Goal: Check status: Check status

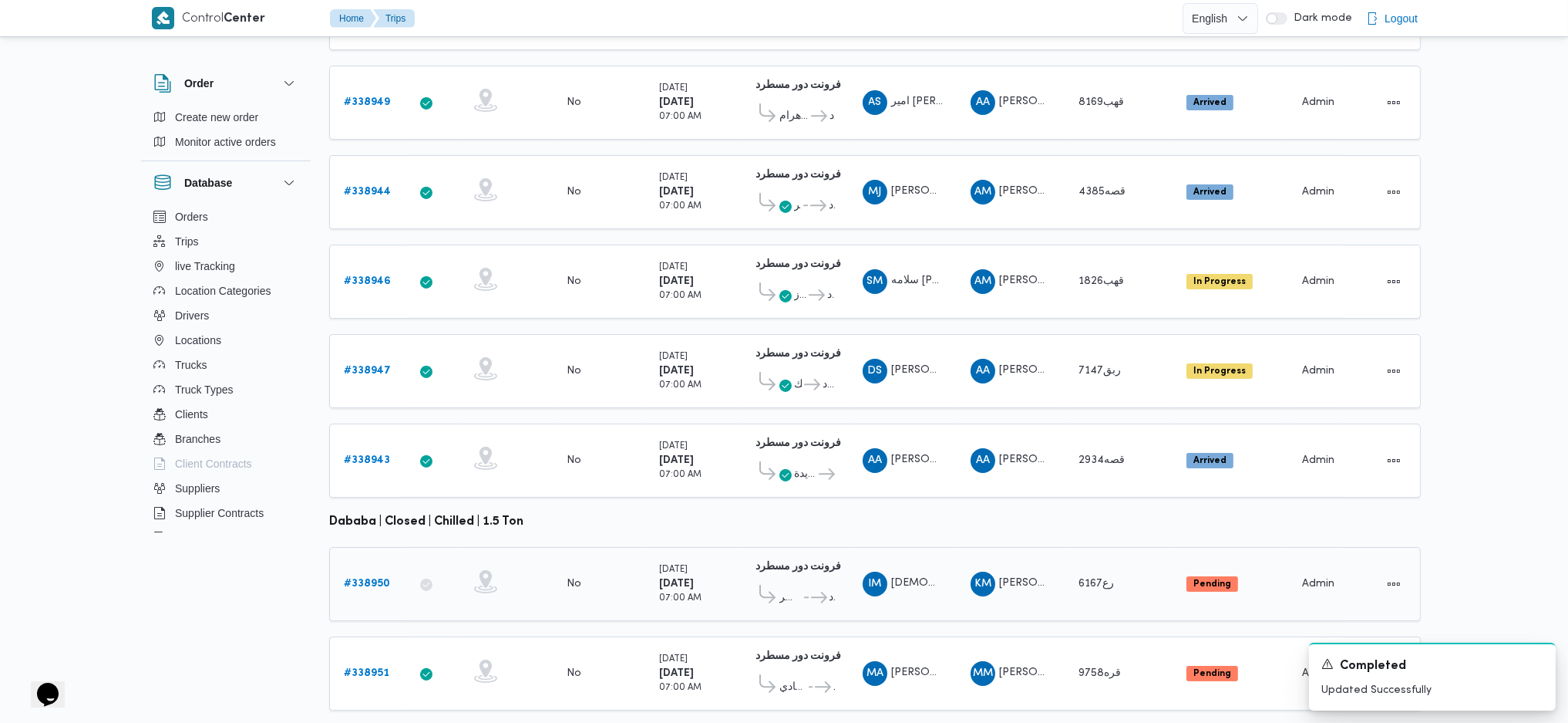
scroll to position [429, 0]
click at [389, 578] on b "# 338950" at bounding box center [367, 583] width 46 height 10
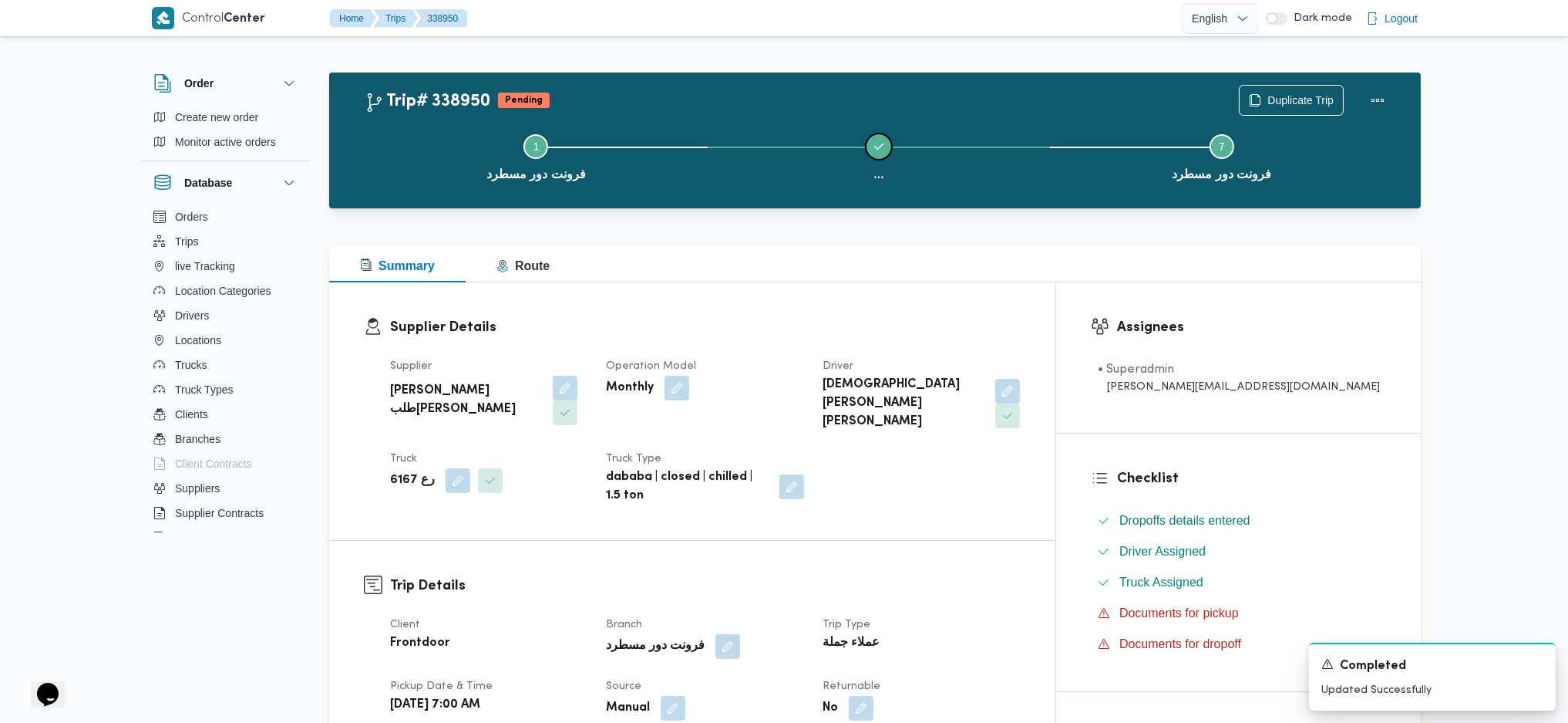
click at [882, 144] on icon "Step ... is complete" at bounding box center [878, 146] width 12 height 12
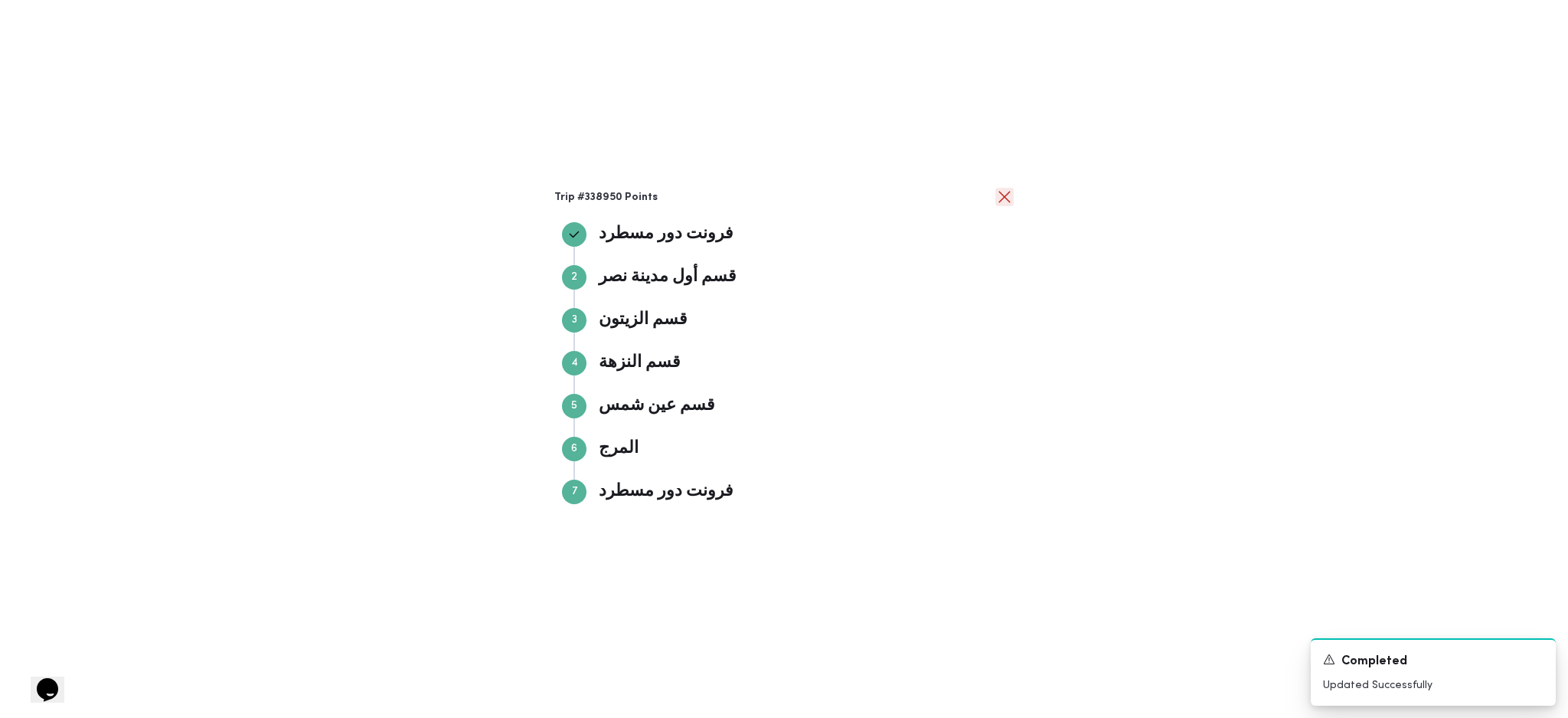
click at [1010, 196] on button "close" at bounding box center [1005, 197] width 18 height 18
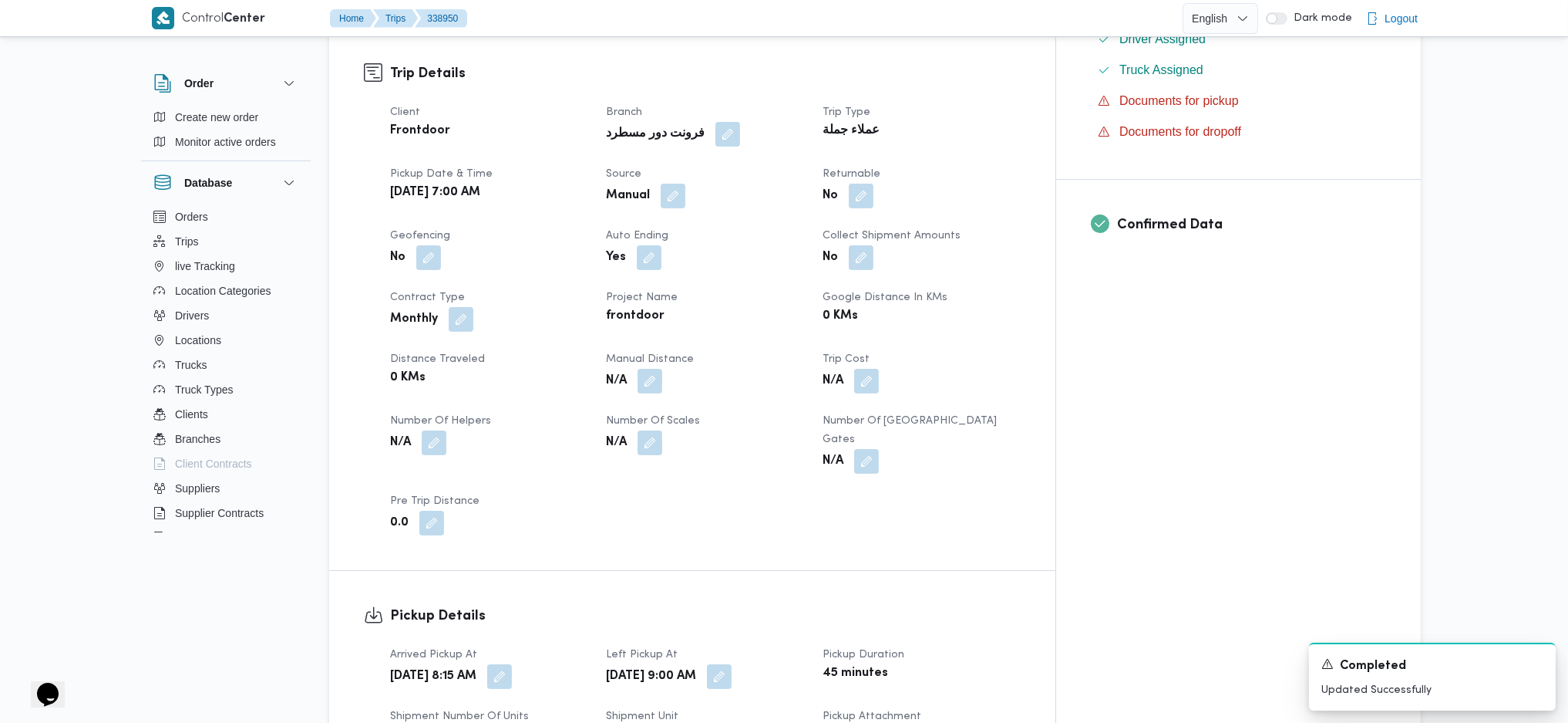
scroll to position [514, 0]
click at [697, 366] on div "N/A" at bounding box center [705, 379] width 201 height 28
click at [662, 367] on button "button" at bounding box center [650, 379] width 25 height 25
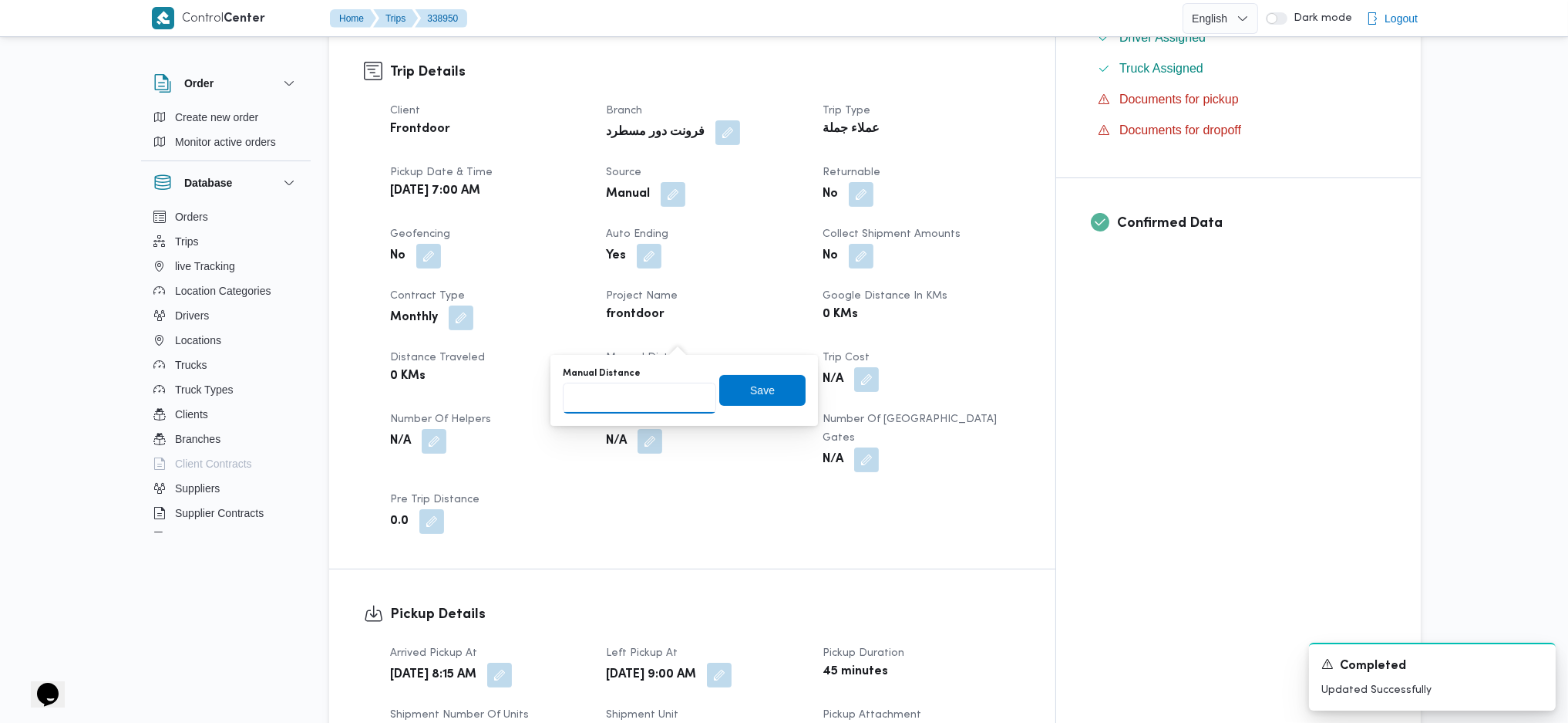
click at [648, 403] on input "Manual Distance" at bounding box center [639, 397] width 154 height 30
type input "76"
click at [756, 394] on span "Save" at bounding box center [762, 390] width 25 height 18
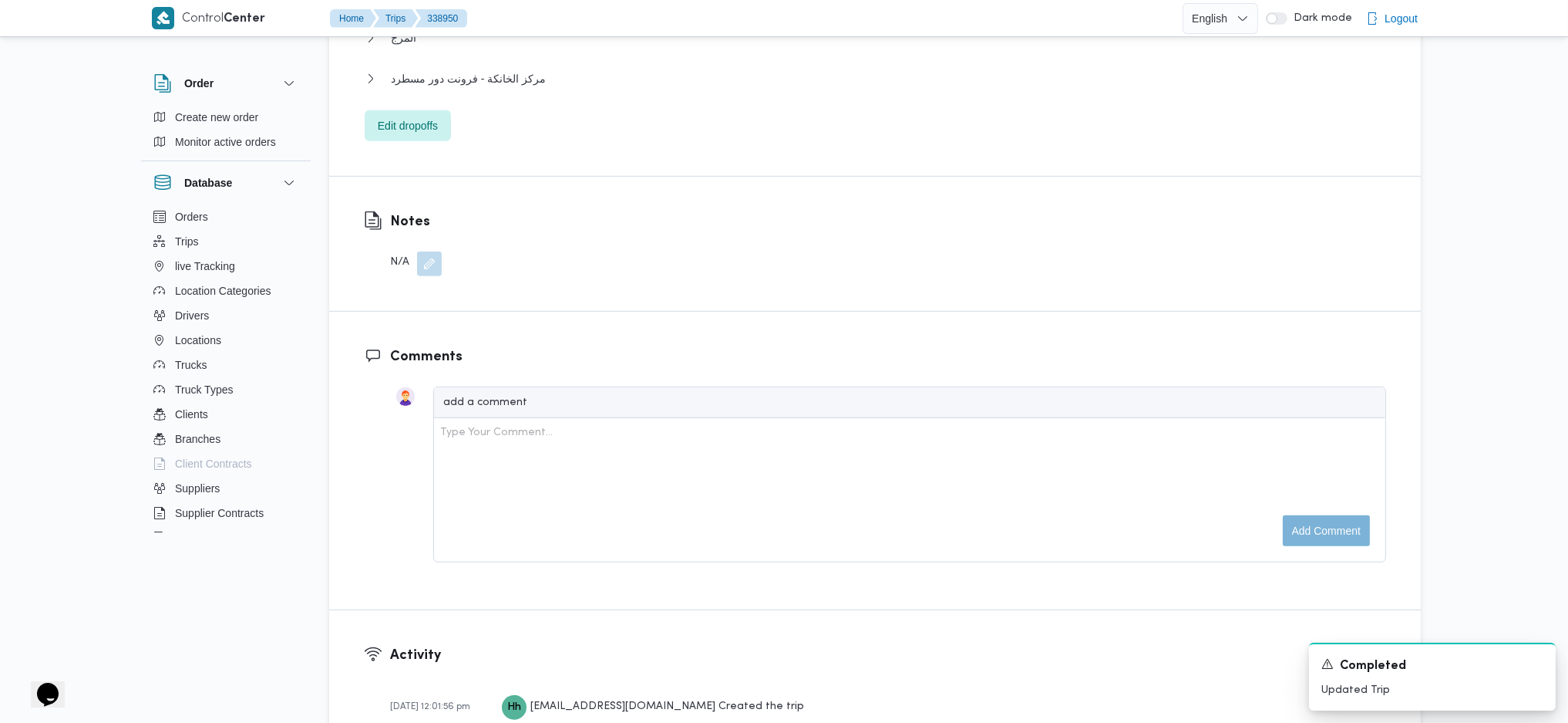
scroll to position [1440, 0]
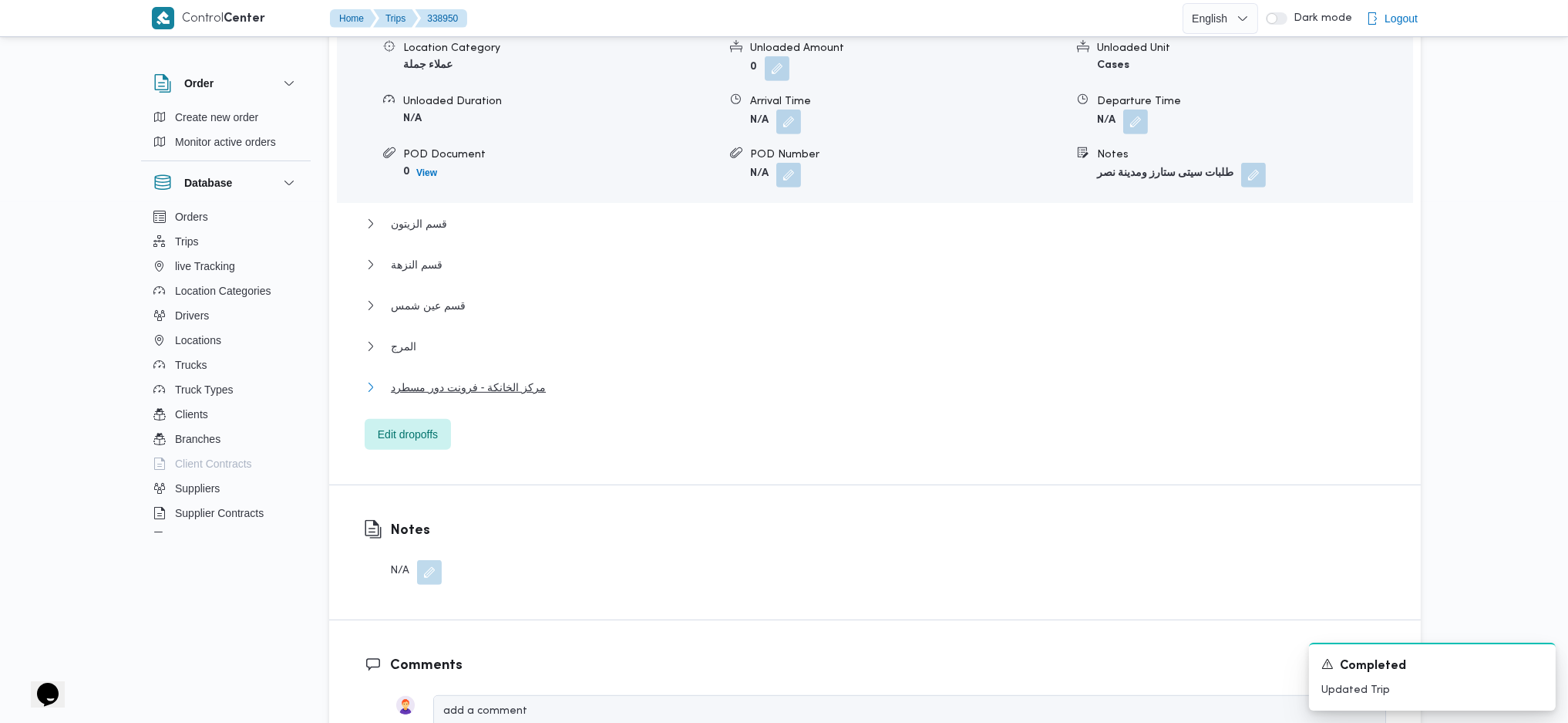
click at [486, 378] on span "مركز الخانكة - فرونت دور مسطرد" at bounding box center [469, 387] width 155 height 18
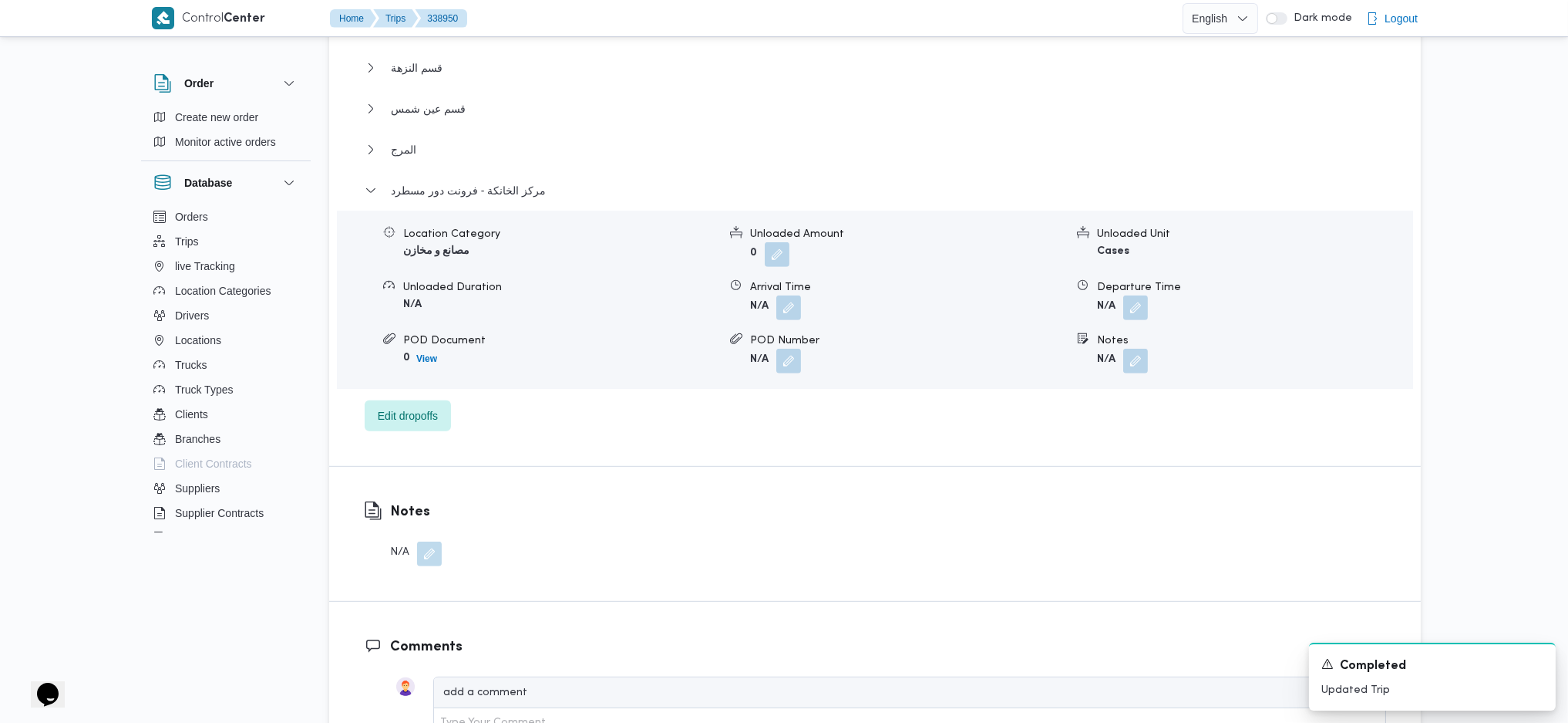
scroll to position [1645, 0]
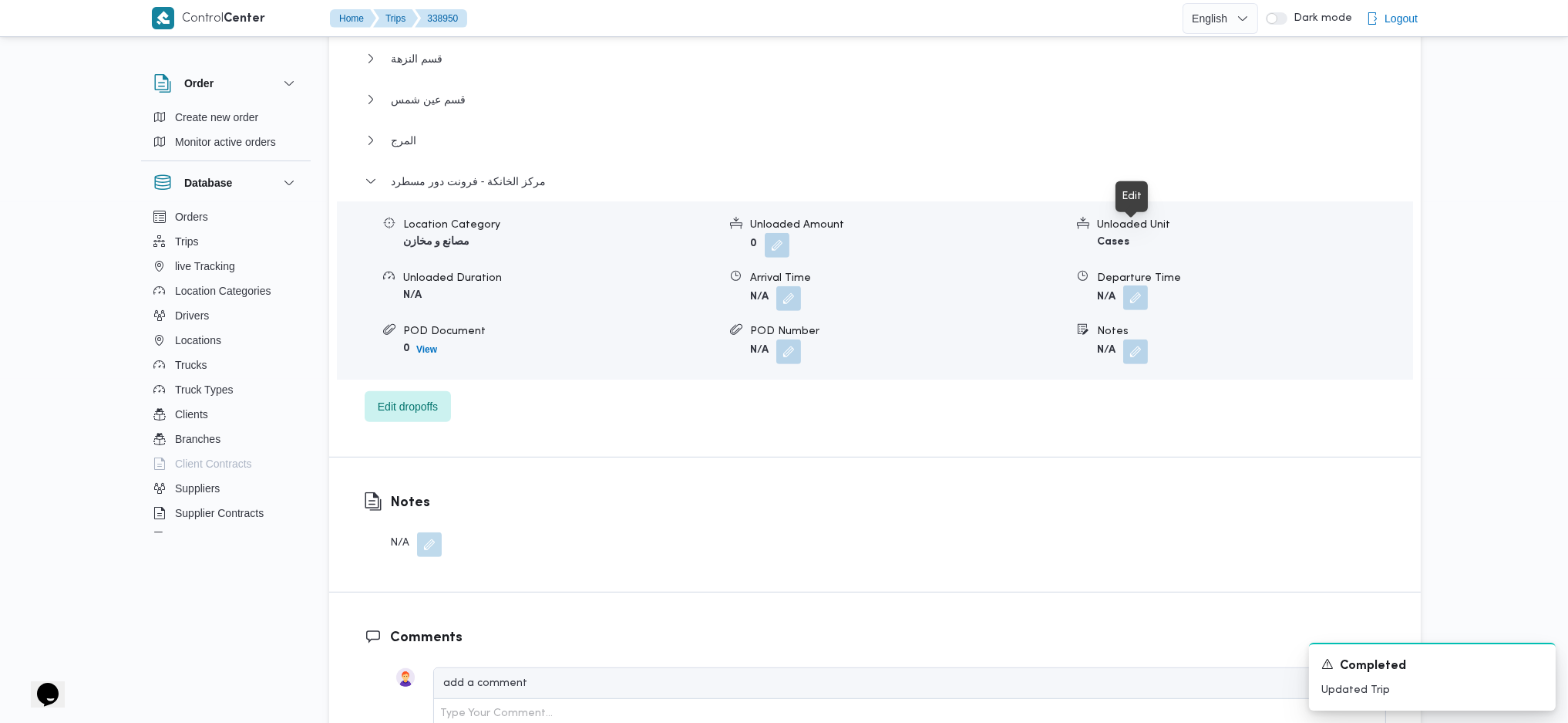
click at [1136, 286] on button "button" at bounding box center [1135, 297] width 25 height 25
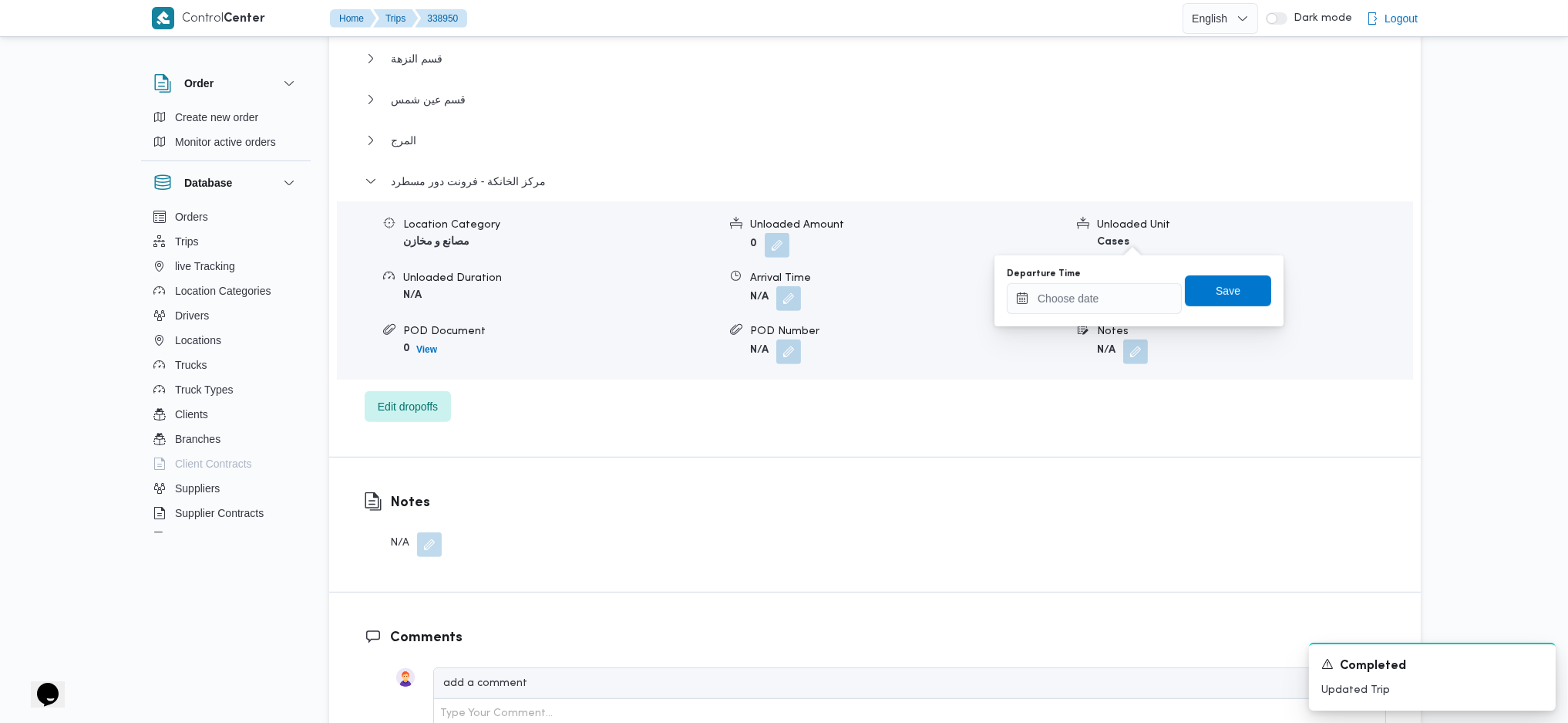
click at [1099, 318] on div "You are in a dialog. To close this dialog, hit escape. Departure Time Save" at bounding box center [1139, 290] width 289 height 71
click at [1144, 287] on input "Departure Time" at bounding box center [1095, 297] width 175 height 30
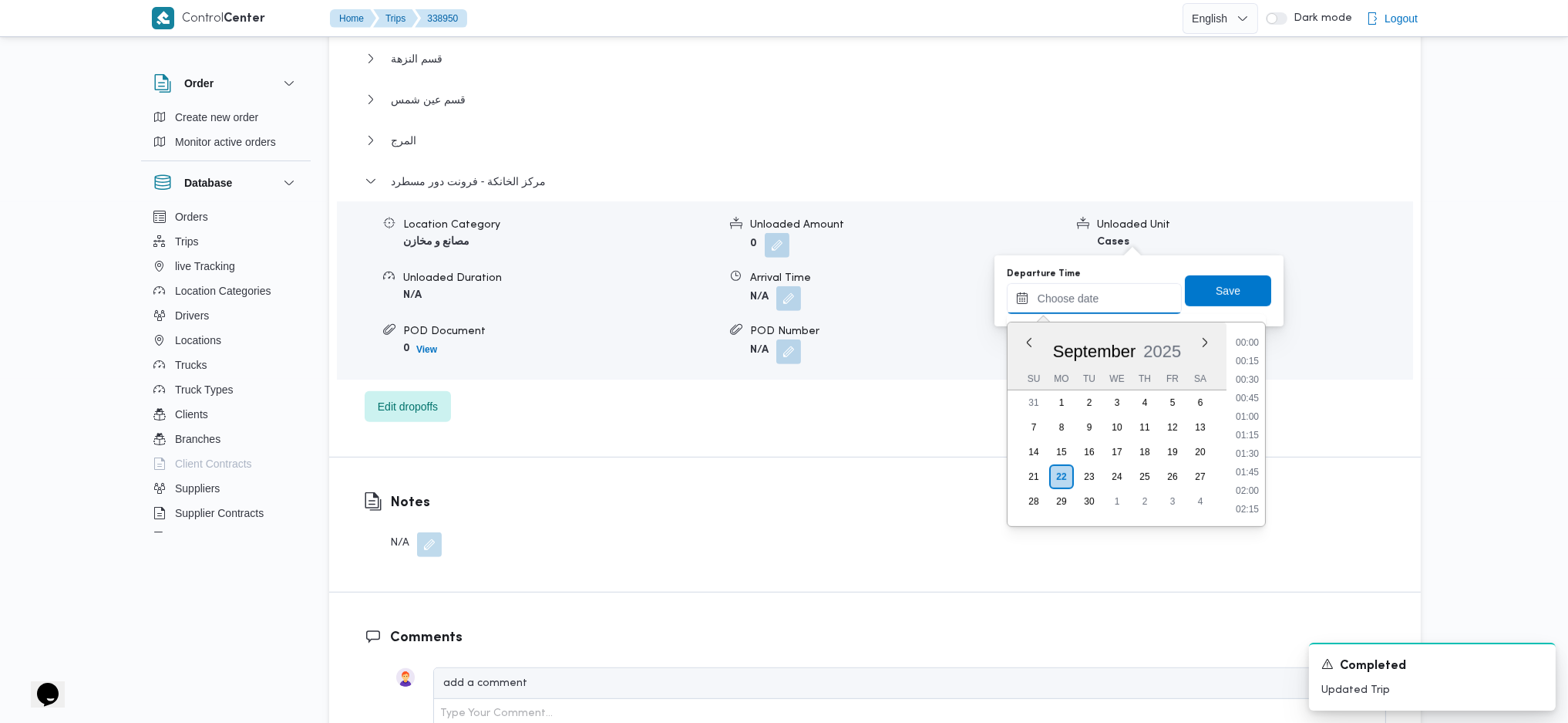
scroll to position [927, 0]
drag, startPoint x: 1246, startPoint y: 453, endPoint x: 1240, endPoint y: 430, distance: 23.8
click at [1246, 453] on li "14:00" at bounding box center [1248, 451] width 36 height 16
type input "22/09/2025 14:00"
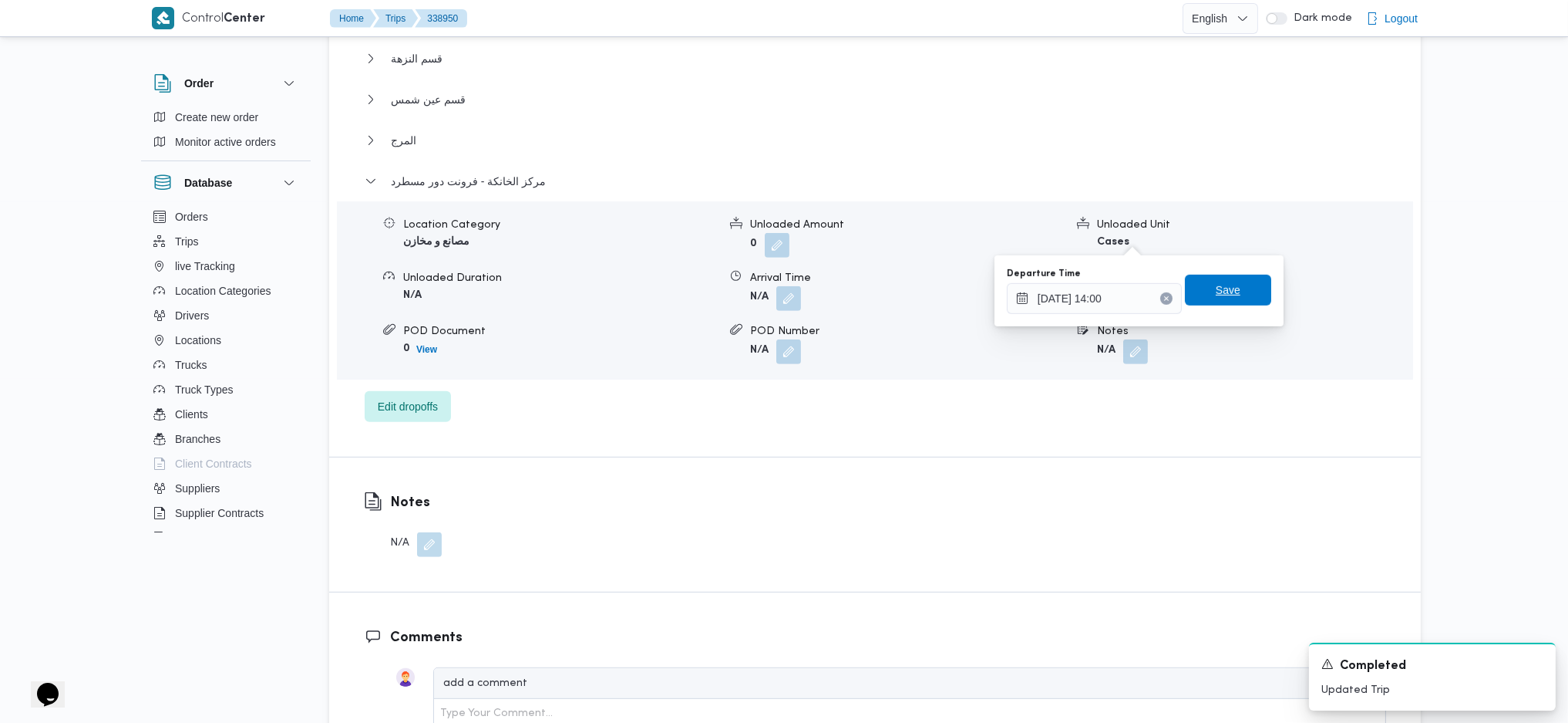
click at [1216, 295] on span "Save" at bounding box center [1228, 290] width 25 height 18
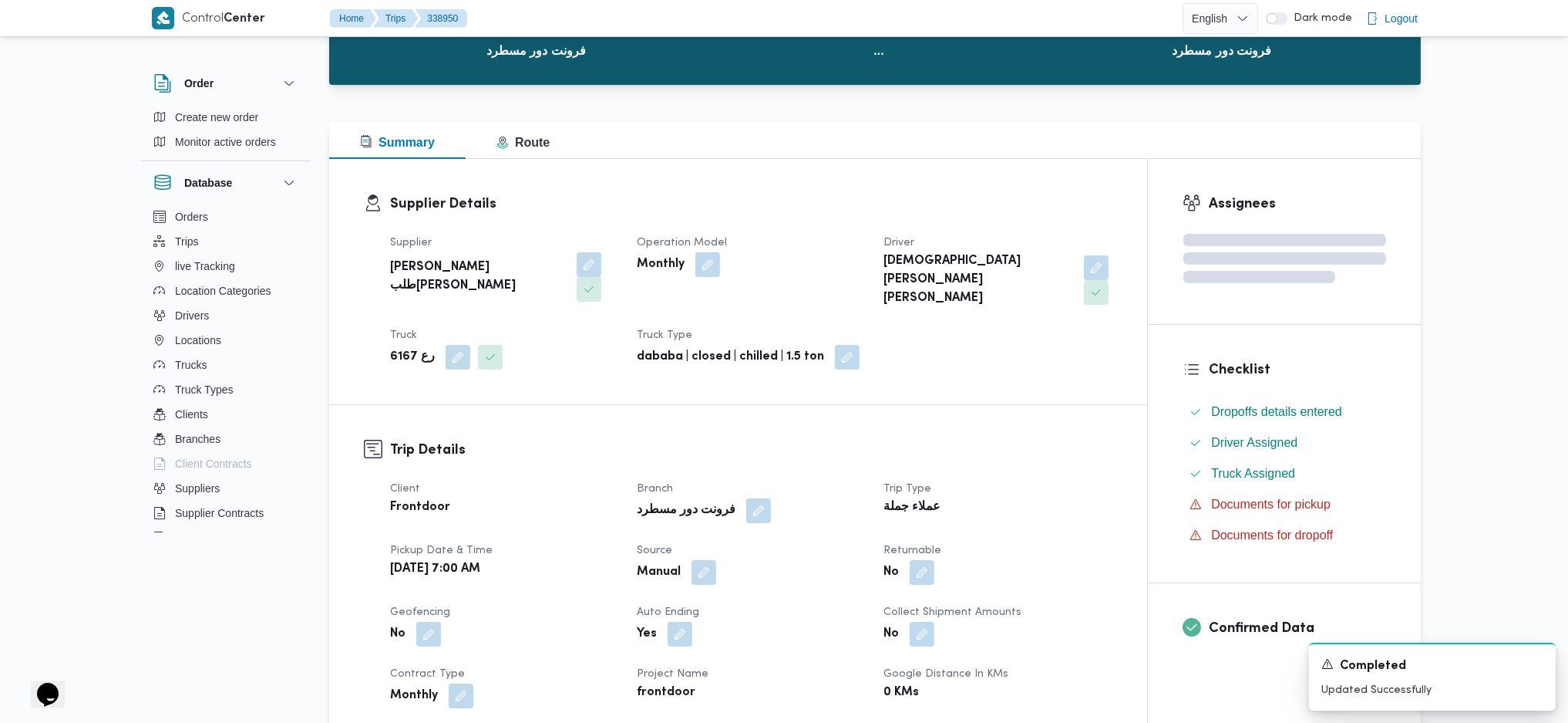
scroll to position [0, 0]
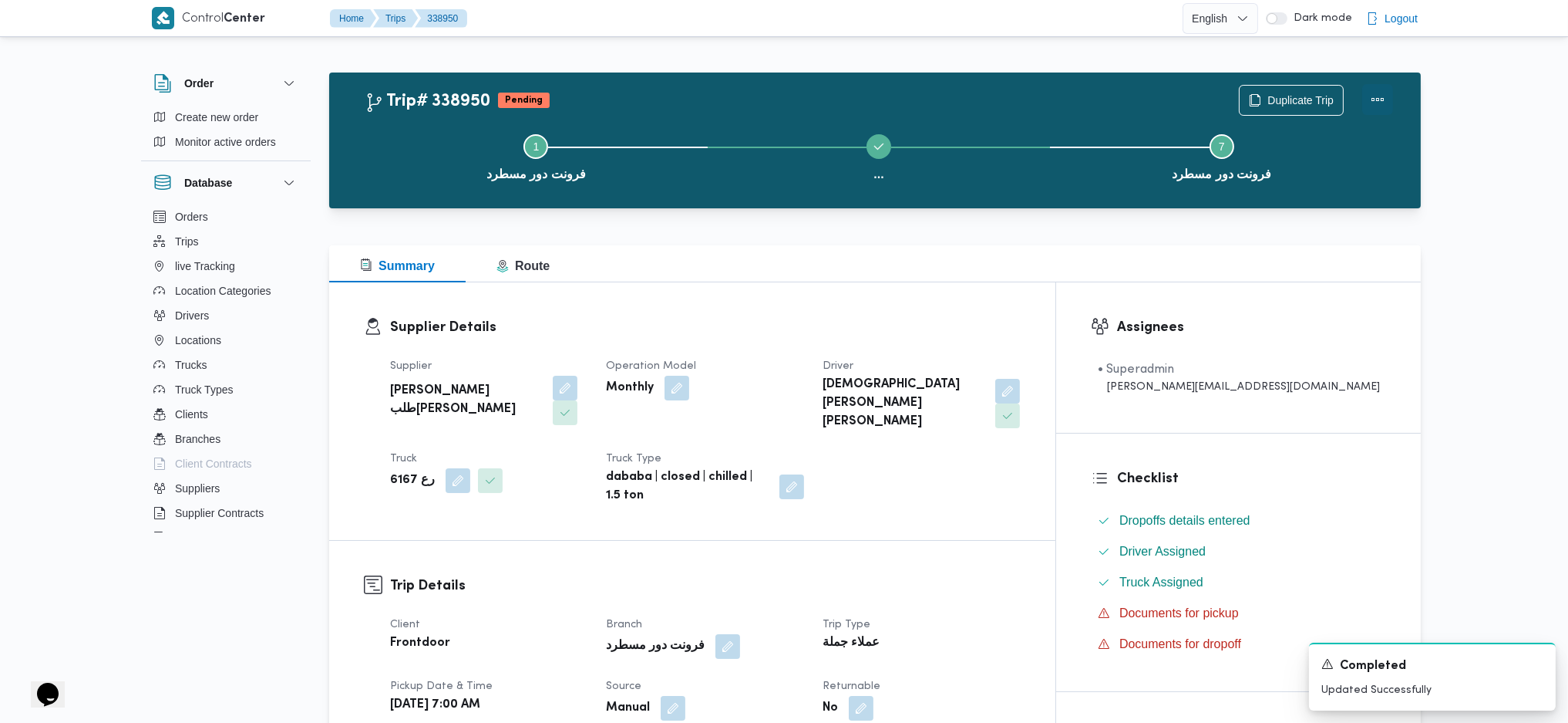
drag, startPoint x: 1384, startPoint y: 92, endPoint x: 1364, endPoint y: 95, distance: 20.2
click at [1383, 92] on button "Actions" at bounding box center [1377, 99] width 30 height 30
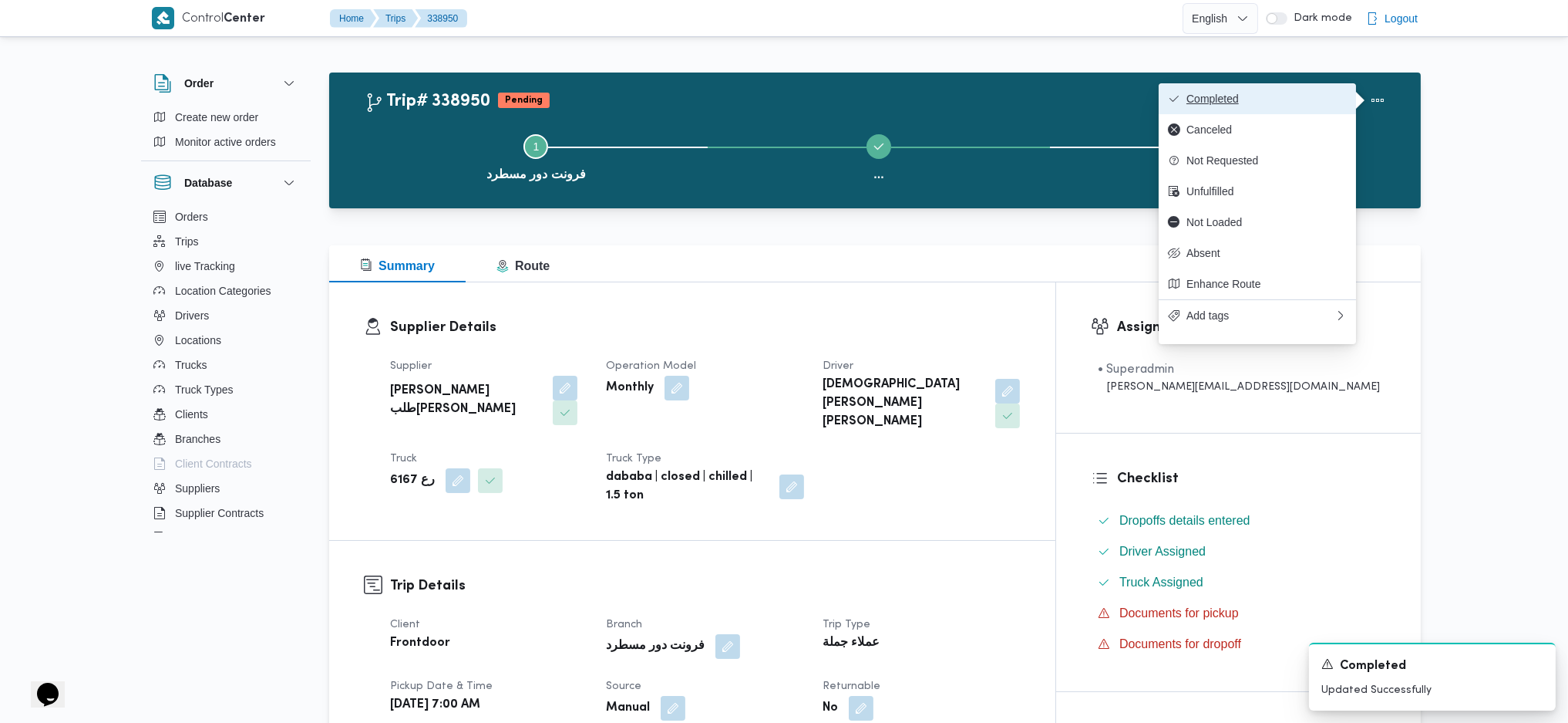
click at [1293, 93] on span "Completed" at bounding box center [1267, 98] width 160 height 12
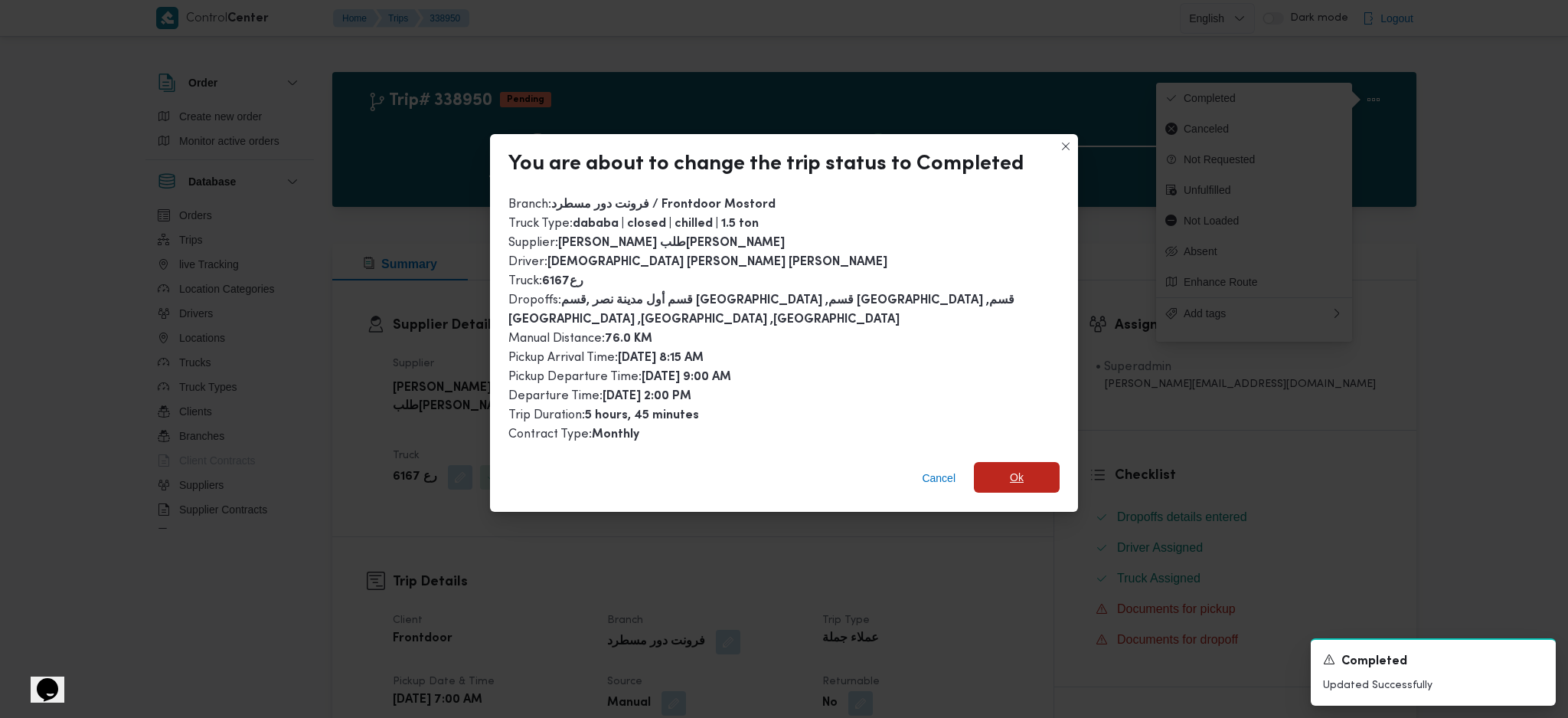
click at [1011, 471] on span "Ok" at bounding box center [1017, 477] width 86 height 30
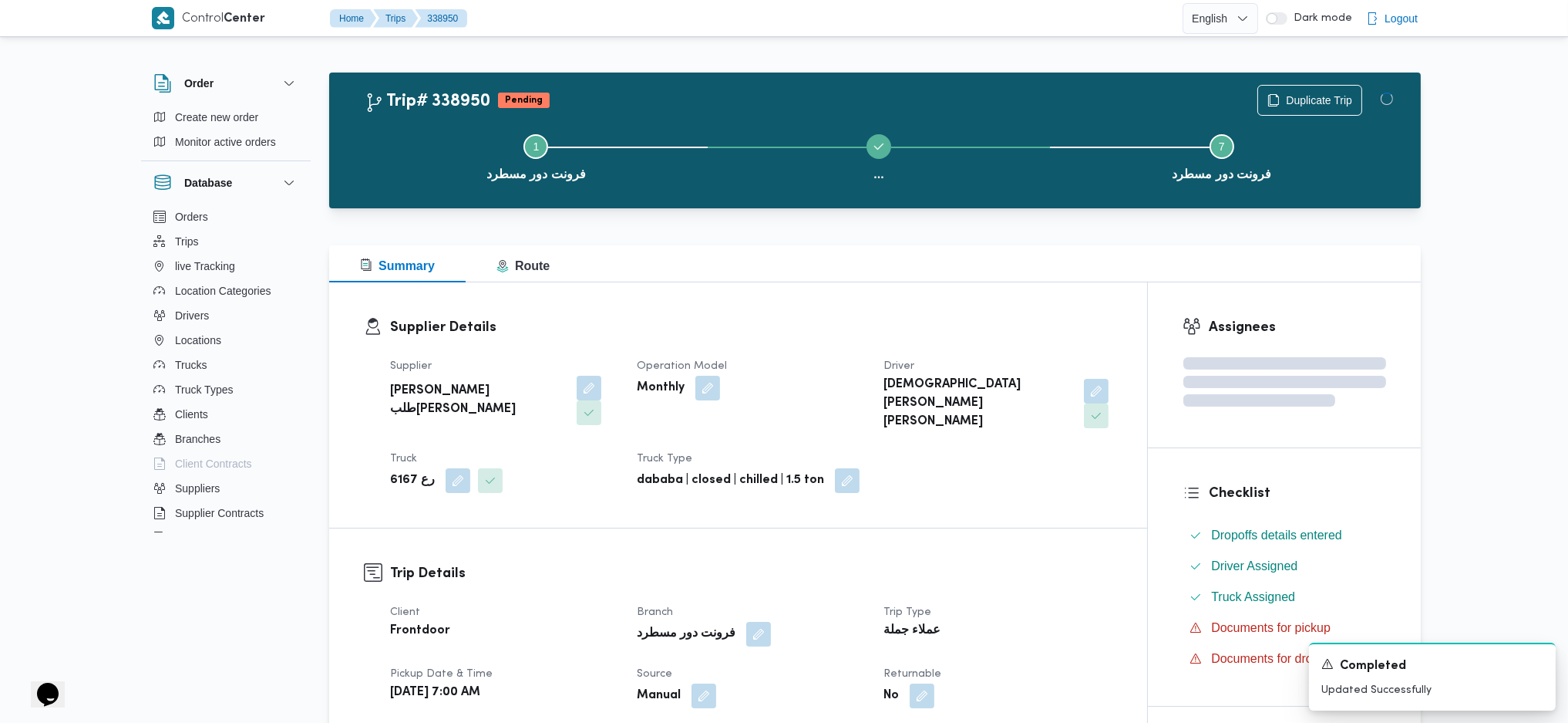
click at [873, 297] on div "Supplier Details Supplier خضر محمد طلبه حامد Operation Model Monthly Driver اسل…" at bounding box center [738, 405] width 819 height 245
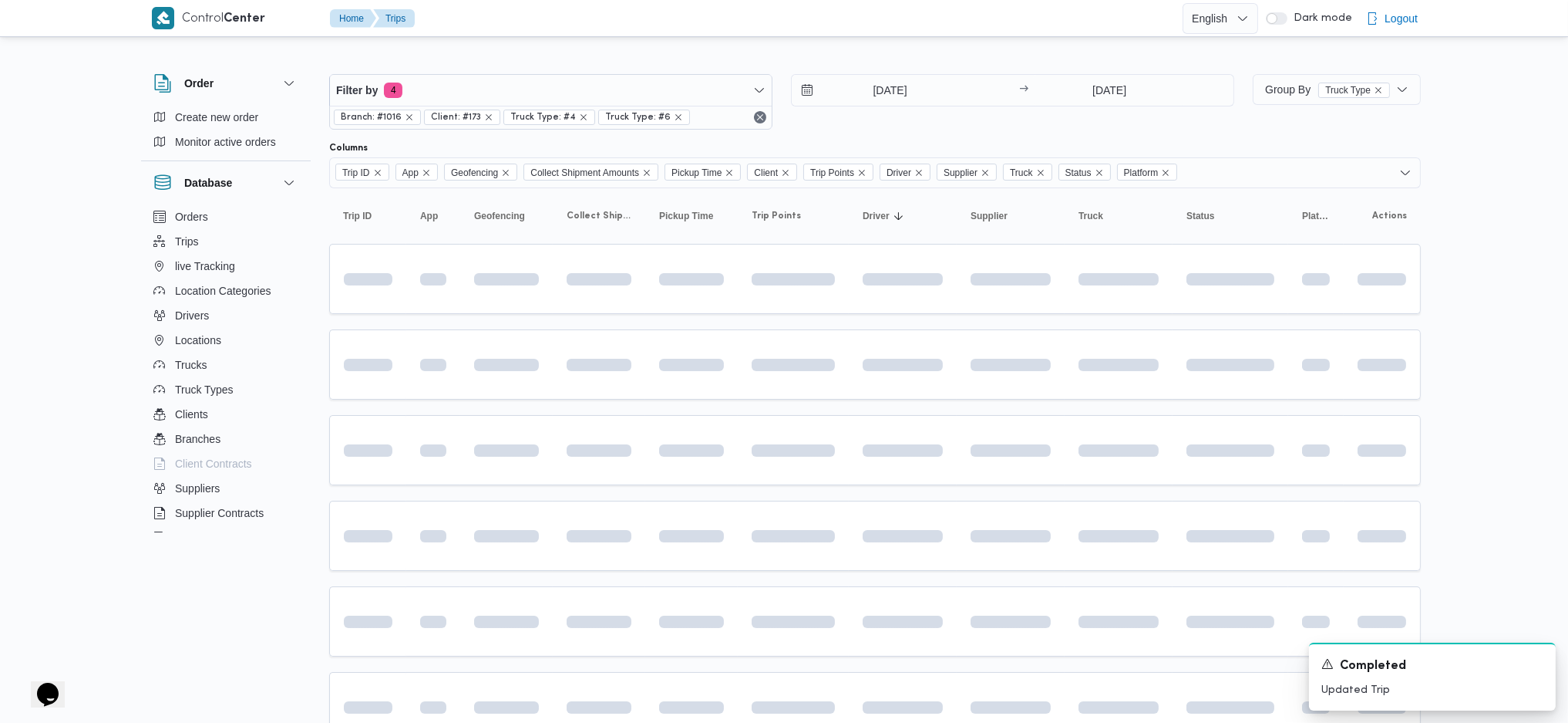
scroll to position [342, 0]
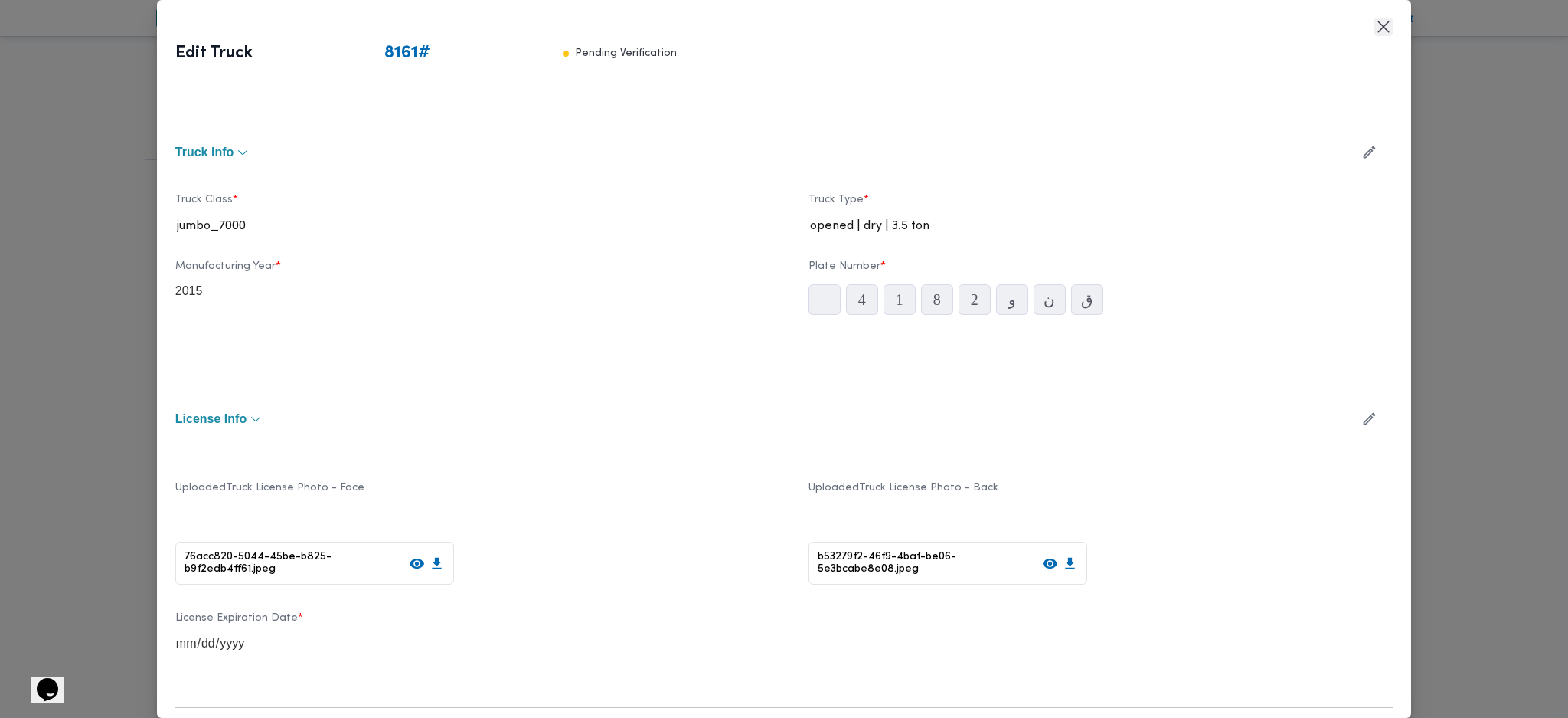
scroll to position [365, 0]
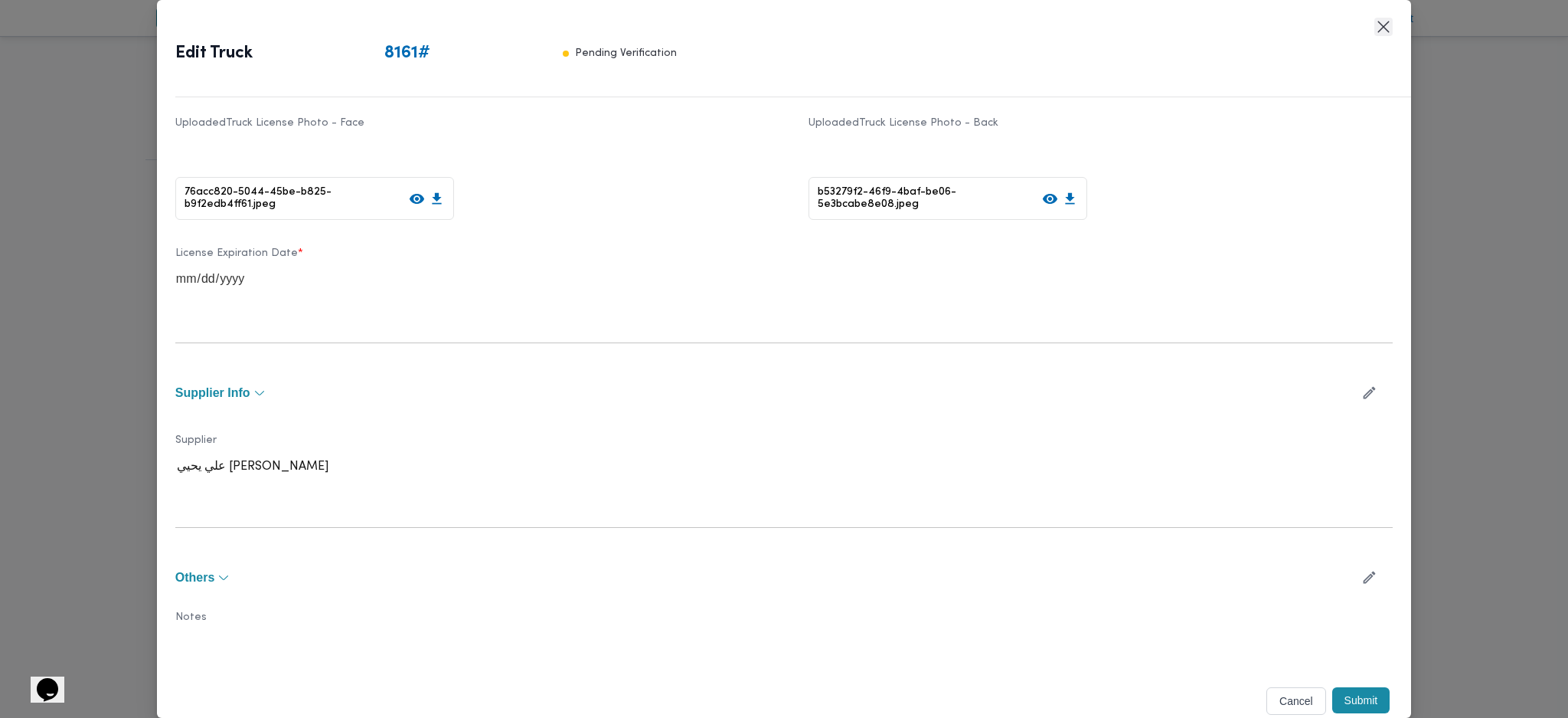
click at [1390, 30] on button "Closes this modal window" at bounding box center [1383, 27] width 18 height 18
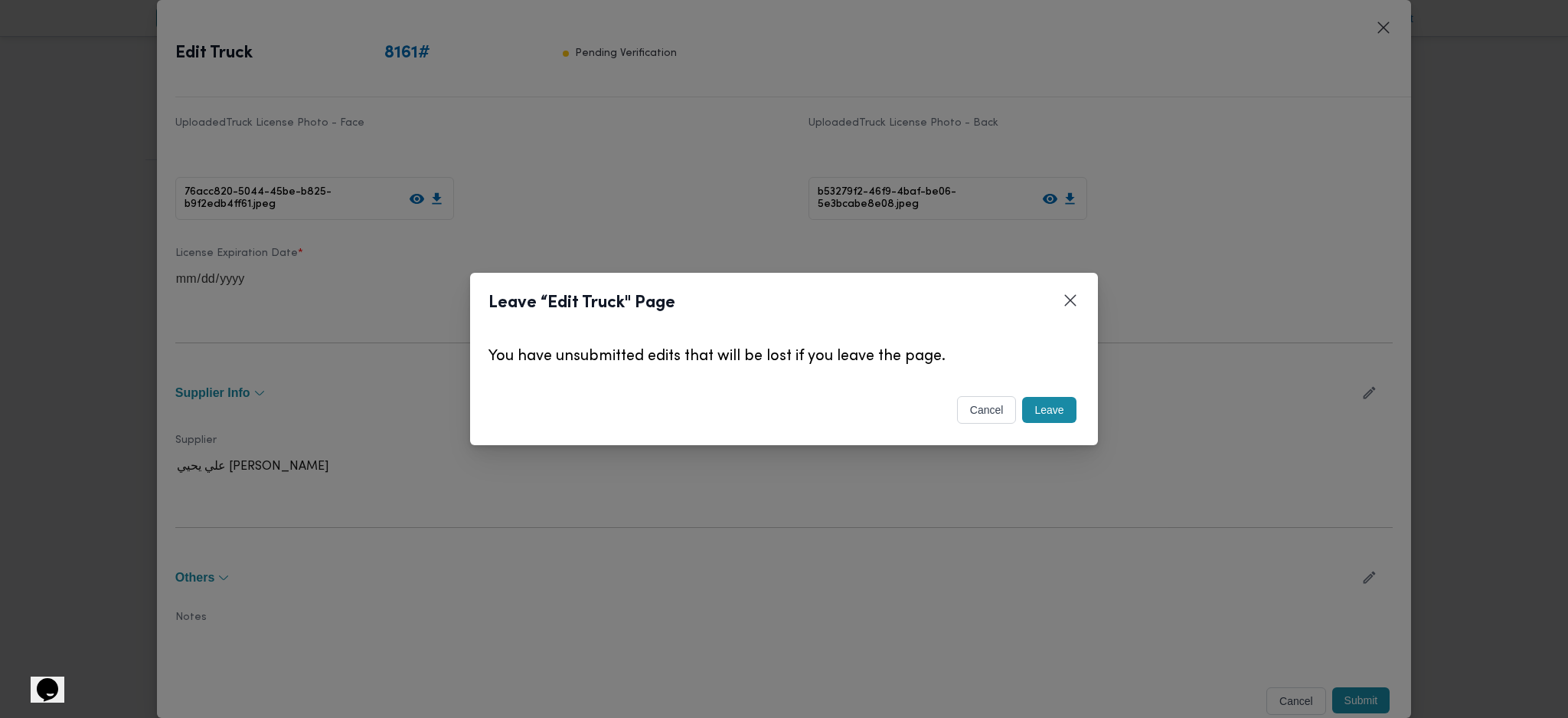
click at [1056, 416] on button "Leave" at bounding box center [1049, 410] width 54 height 26
